Goal: Information Seeking & Learning: Check status

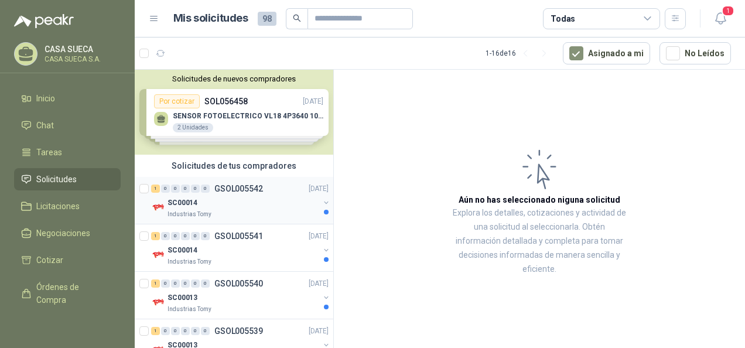
click at [286, 195] on div "1 0 0 0 0 0 GSOL005542 [DATE]" at bounding box center [241, 189] width 180 height 14
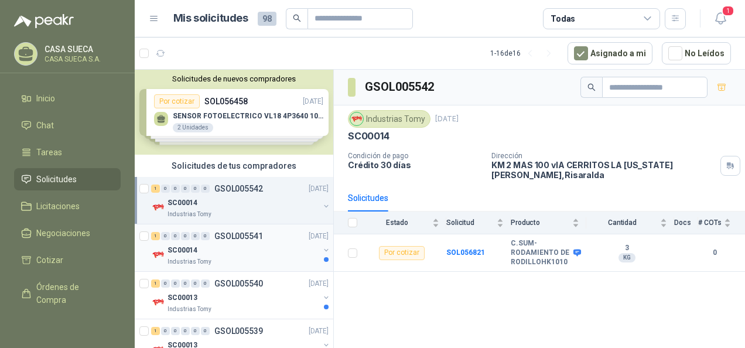
click at [269, 252] on div "SC00014" at bounding box center [244, 250] width 152 height 14
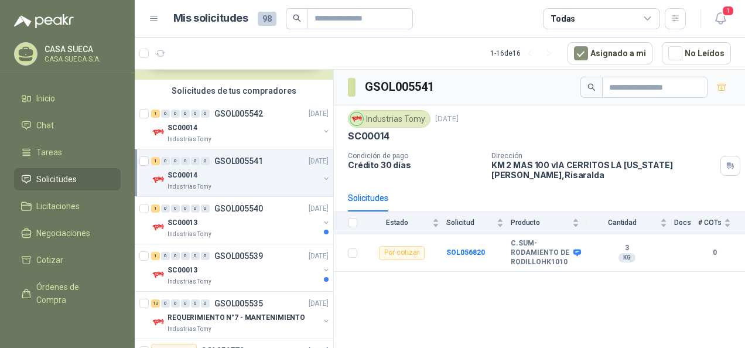
scroll to position [94, 0]
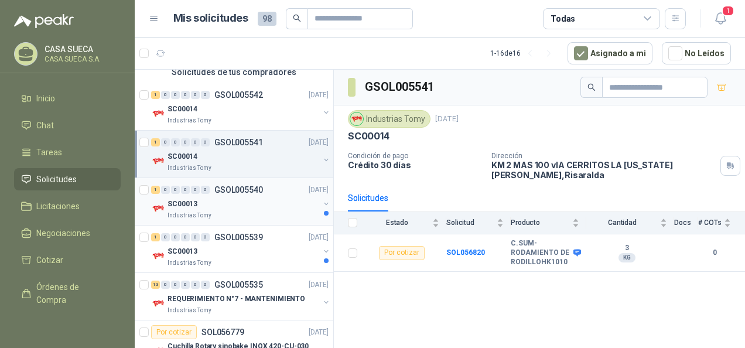
click at [268, 201] on div "SC00013" at bounding box center [244, 204] width 152 height 14
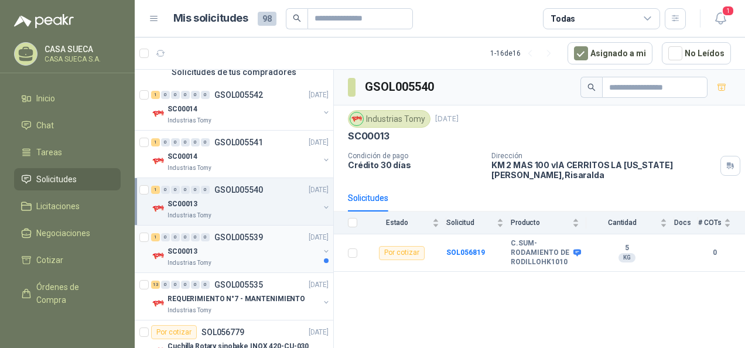
click at [268, 235] on div "1 0 0 0 0 0 GSOL005539 [DATE]" at bounding box center [241, 237] width 180 height 14
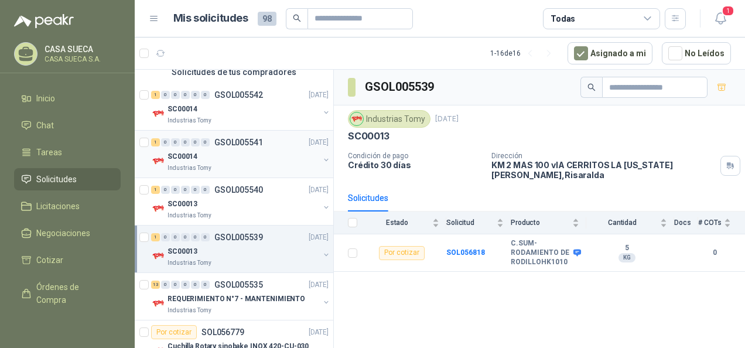
click at [323, 165] on div "1 0 0 0 0 0 GSOL005541 [DATE] SC00014 Industrias Tomy" at bounding box center [234, 154] width 199 height 47
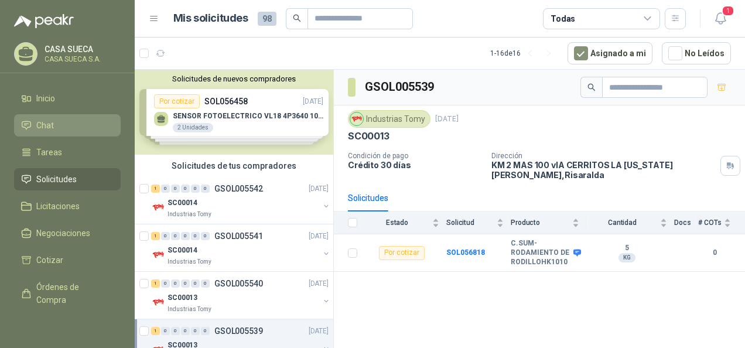
click at [22, 132] on link "Chat" at bounding box center [67, 125] width 107 height 22
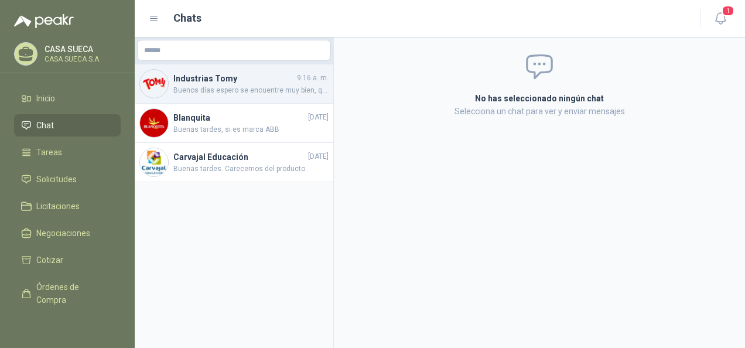
click at [202, 95] on span "Buenos días espero se encuentre muy bien, quería realizar una consulta para pro…" at bounding box center [250, 90] width 155 height 11
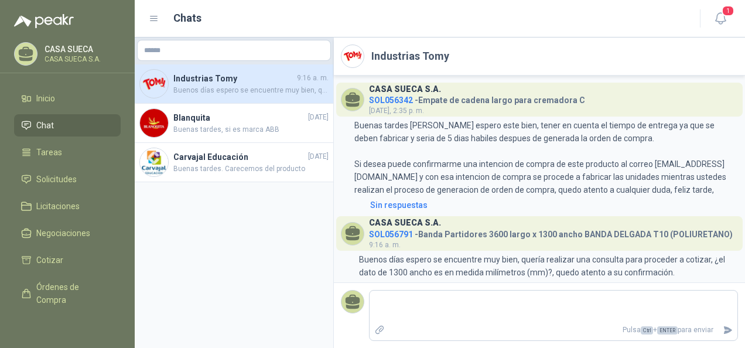
scroll to position [30, 0]
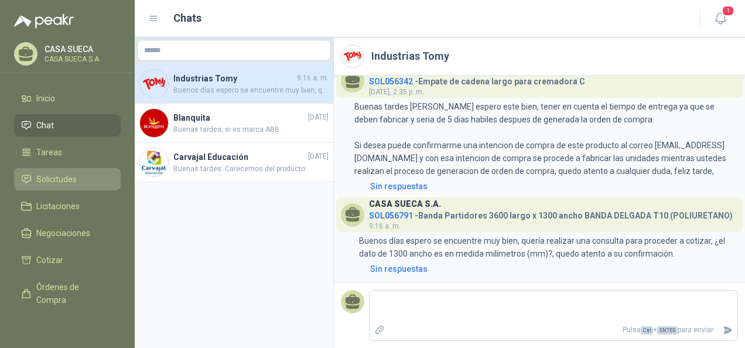
click at [72, 177] on span "Solicitudes" at bounding box center [56, 179] width 40 height 13
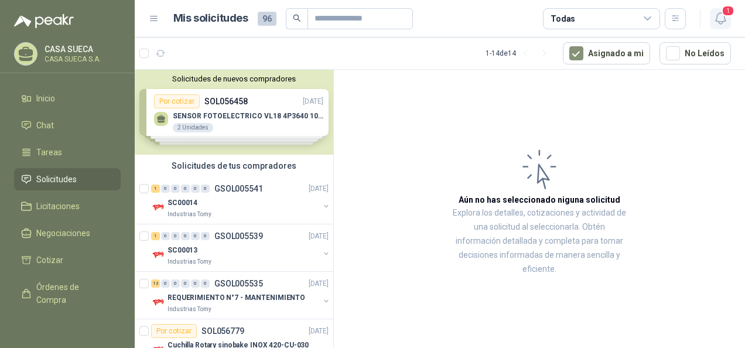
click at [728, 19] on button "1" at bounding box center [720, 18] width 21 height 21
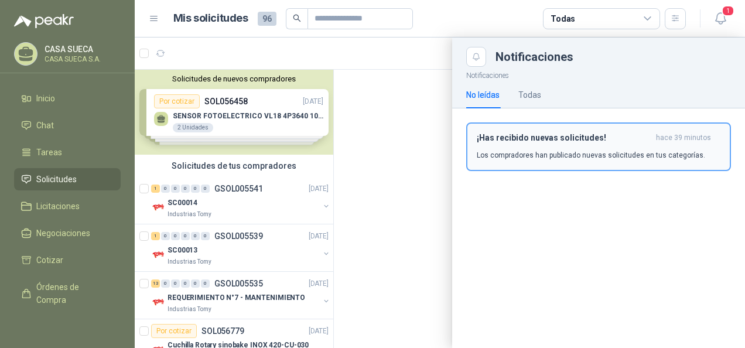
click at [635, 143] on div "¡Has recibido nuevas solicitudes! hace 39 minutos Los compradores han publicado…" at bounding box center [599, 147] width 244 height 28
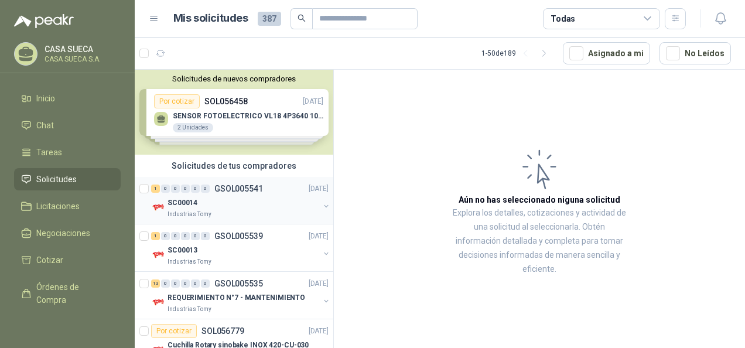
click at [229, 195] on div "1 0 0 0 0 0 GSOL005541 19/09/25" at bounding box center [241, 189] width 180 height 14
